Goal: Contribute content: Contribute content

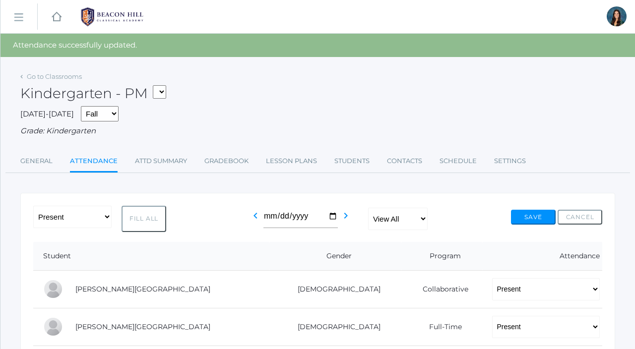
select select "1957"
click at [156, 85] on select "*KIND - Kindergarten AM *KIND - Kindergarten PM" at bounding box center [159, 91] width 13 height 13
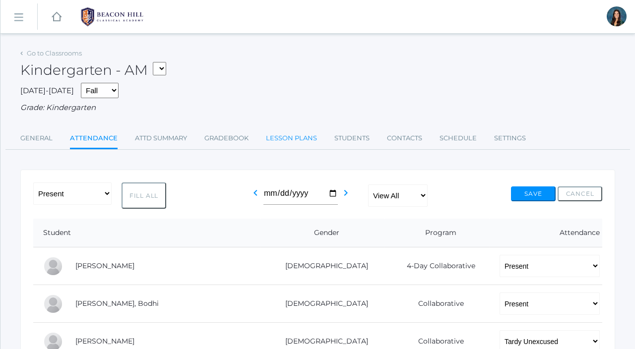
click at [292, 143] on link "Lesson Plans" at bounding box center [291, 138] width 51 height 20
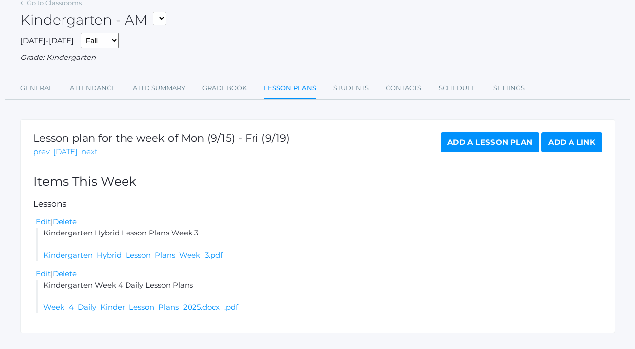
scroll to position [70, 0]
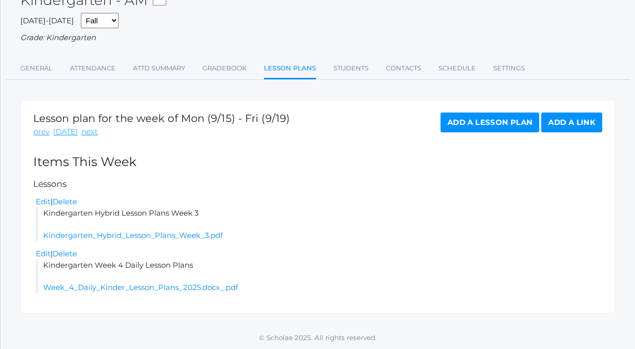
drag, startPoint x: 211, startPoint y: 215, endPoint x: 41, endPoint y: 217, distance: 169.6
click at [41, 217] on li "Kindergarten Hybrid Lesson Plans Week 3 Kindergarten_Hybrid_Lesson_Plans_Week_3…" at bounding box center [319, 225] width 566 height 34
copy li "Kindergarten Hybrid Lesson Plans Week 3"
click at [84, 136] on link "next" at bounding box center [89, 131] width 16 height 11
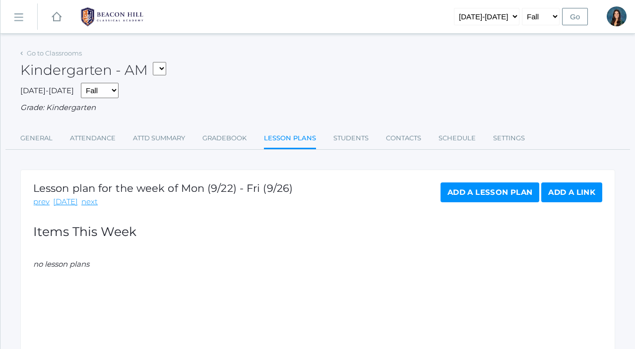
click at [471, 197] on link "Add a Lesson Plan" at bounding box center [489, 192] width 99 height 20
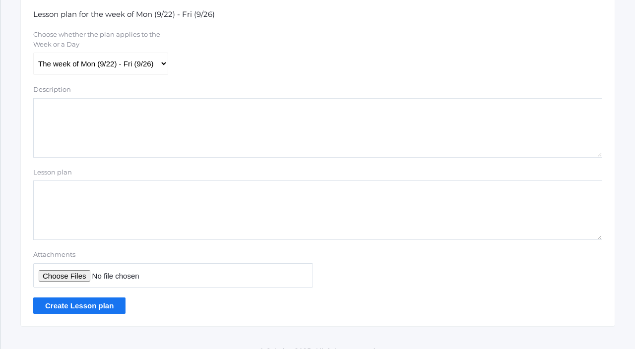
scroll to position [214, 0]
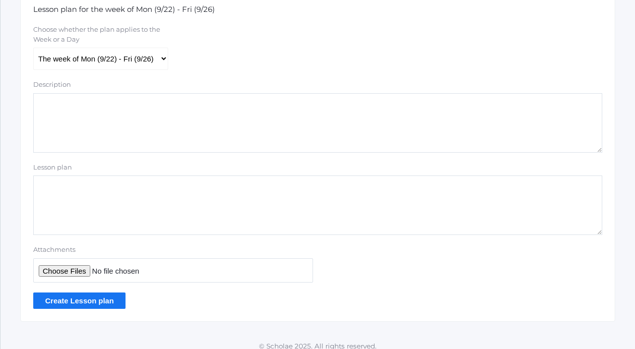
click at [116, 224] on textarea "Lesson plan" at bounding box center [317, 206] width 569 height 60
paste textarea "Kindergarten Hybrid Lesson Plans Week 3"
type textarea "Kindergarten Hybrid Lesson Plans Week 4"
click at [77, 273] on input "Attachments" at bounding box center [173, 270] width 280 height 24
type input "C:\fakepath\Kindergarten Hybrid Lesson Plans Week 4.pdf"
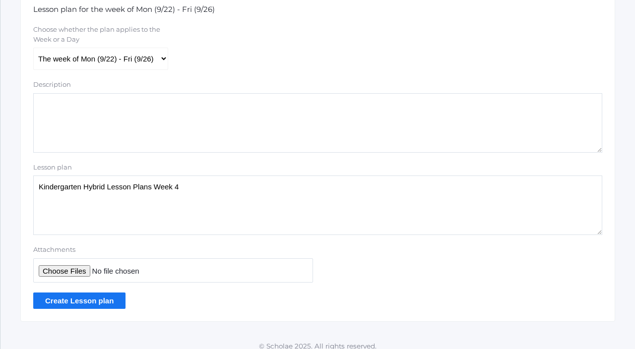
click at [115, 307] on input "Create Lesson plan" at bounding box center [79, 301] width 92 height 16
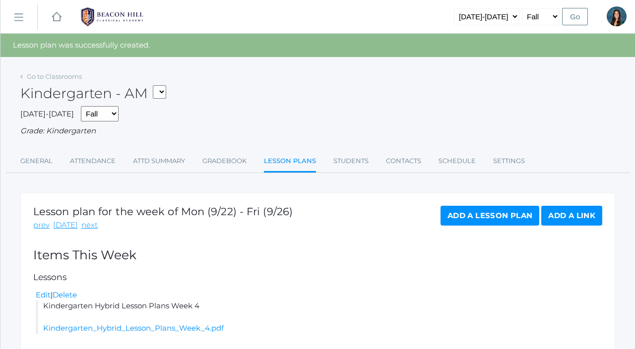
click at [166, 94] on select "*KIND - Kindergarten AM *KIND - Kindergarten PM" at bounding box center [159, 91] width 13 height 13
select select "2131"
click at [156, 85] on select "*KIND - Kindergarten AM *KIND - Kindergarten PM" at bounding box center [159, 91] width 13 height 13
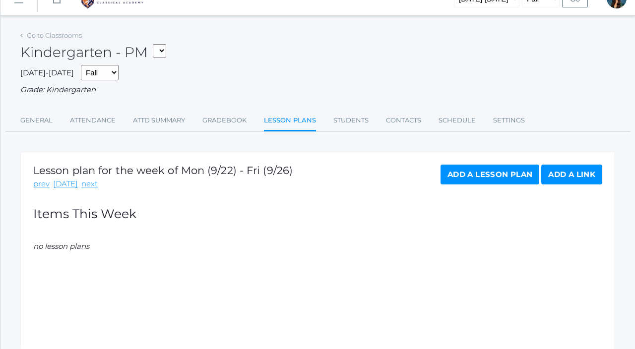
scroll to position [22, 0]
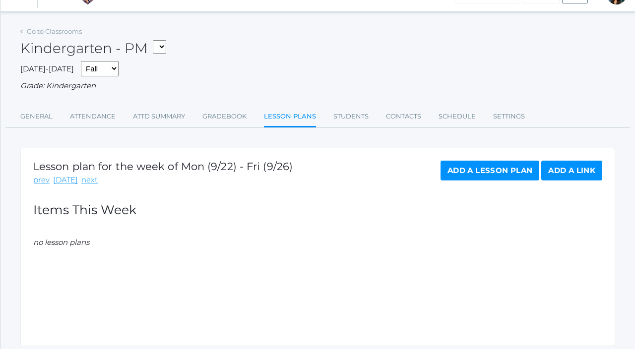
click at [465, 174] on link "Add a Lesson Plan" at bounding box center [489, 171] width 99 height 20
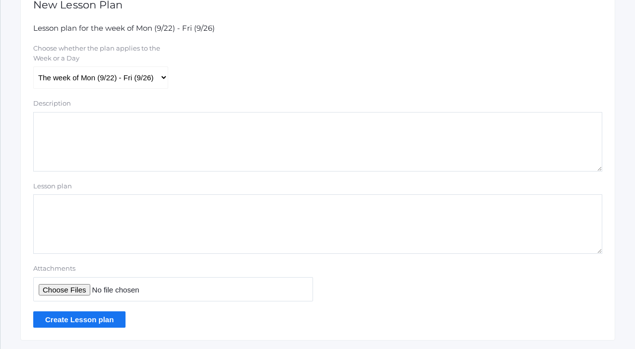
scroll to position [206, 0]
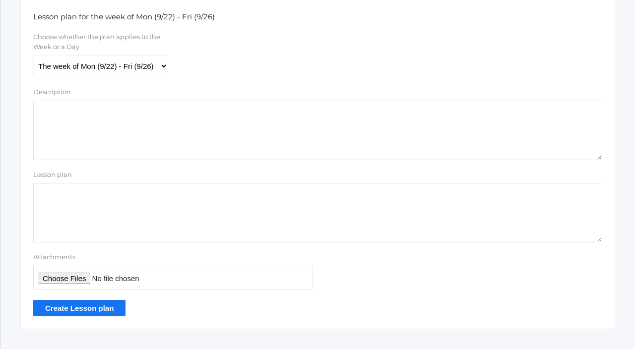
click at [96, 216] on textarea "Lesson plan" at bounding box center [317, 213] width 569 height 60
paste textarea "Kindergarten Hybrid Lesson Plans Week 3"
type textarea "Kindergarten Hybrid Lesson Plans Week 4"
click at [86, 278] on input "Attachments" at bounding box center [173, 278] width 280 height 24
type input "C:\fakepath\Kindergarten Hybrid Lesson Plans Week 4.pdf"
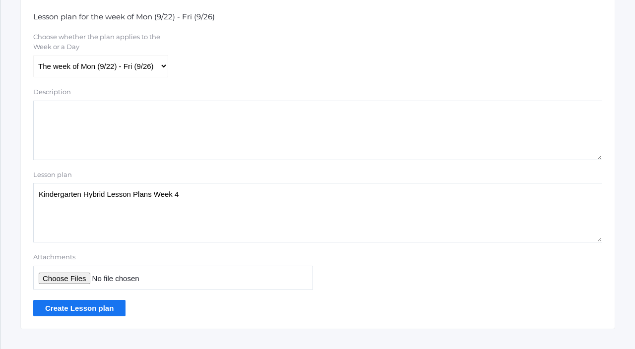
click at [110, 308] on input "Create Lesson plan" at bounding box center [79, 308] width 92 height 16
